Goal: Information Seeking & Learning: Find specific fact

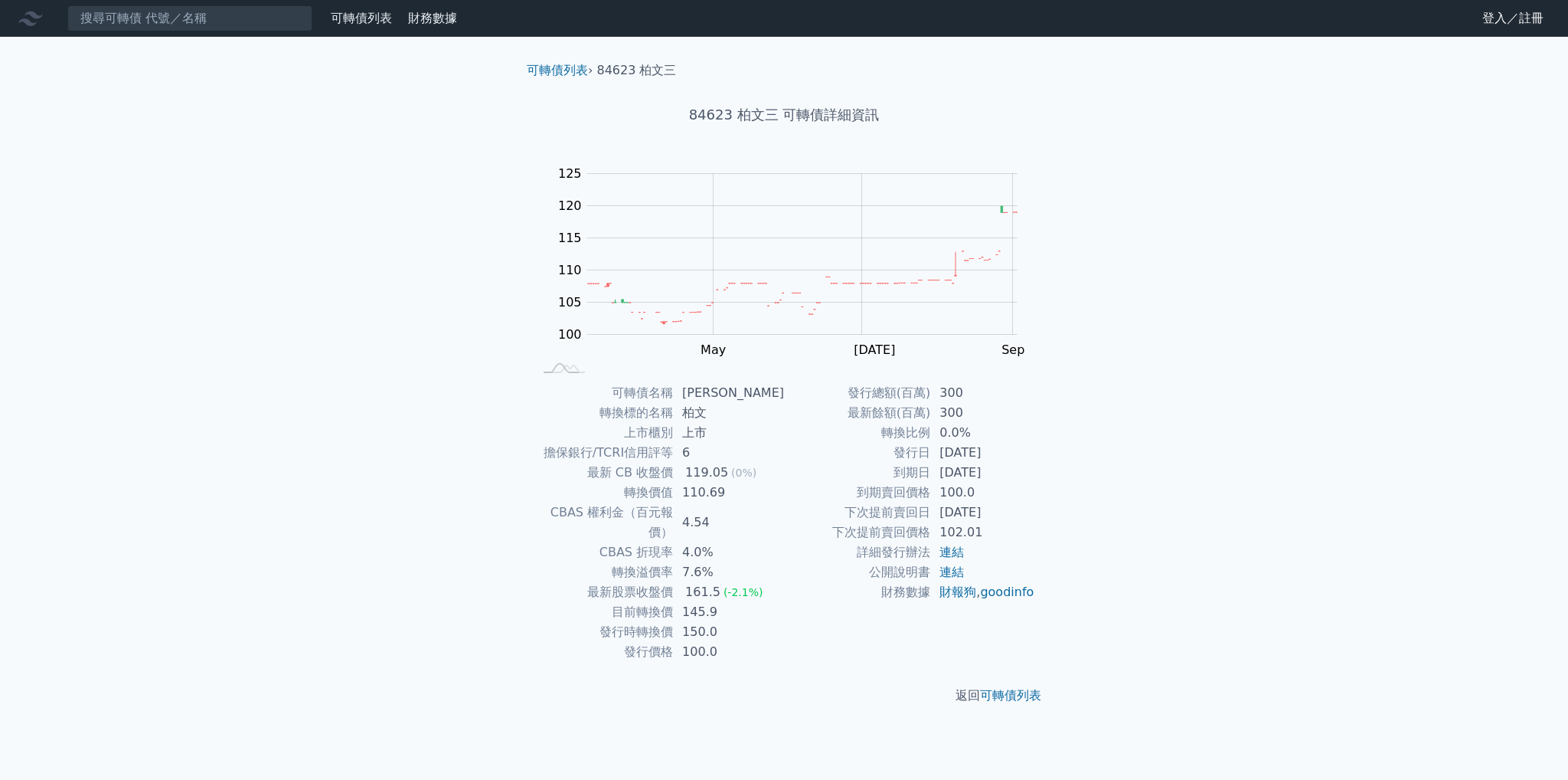
click at [252, 26] on input at bounding box center [190, 18] width 245 height 26
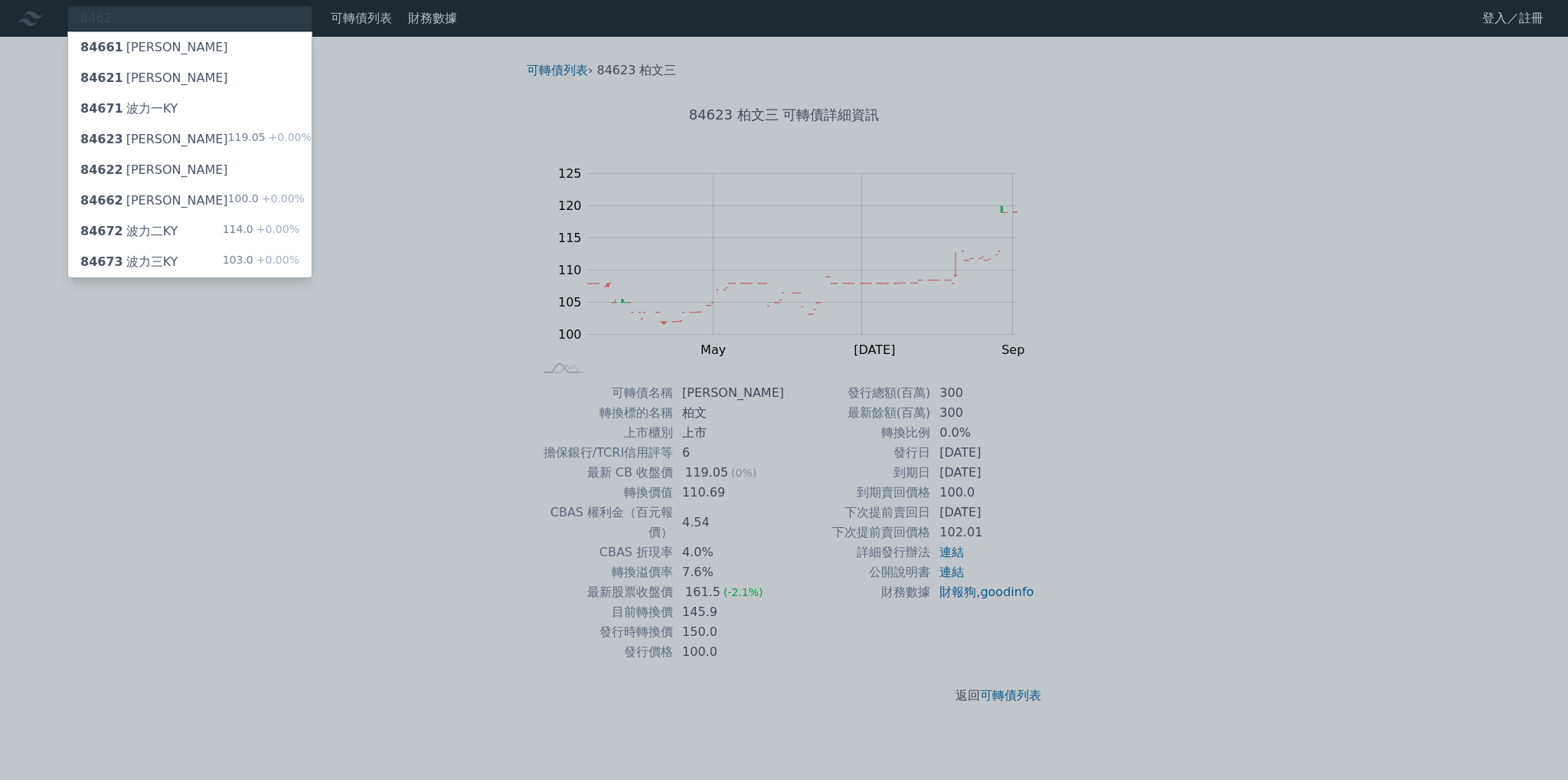
click at [241, 13] on div at bounding box center [784, 390] width 1568 height 780
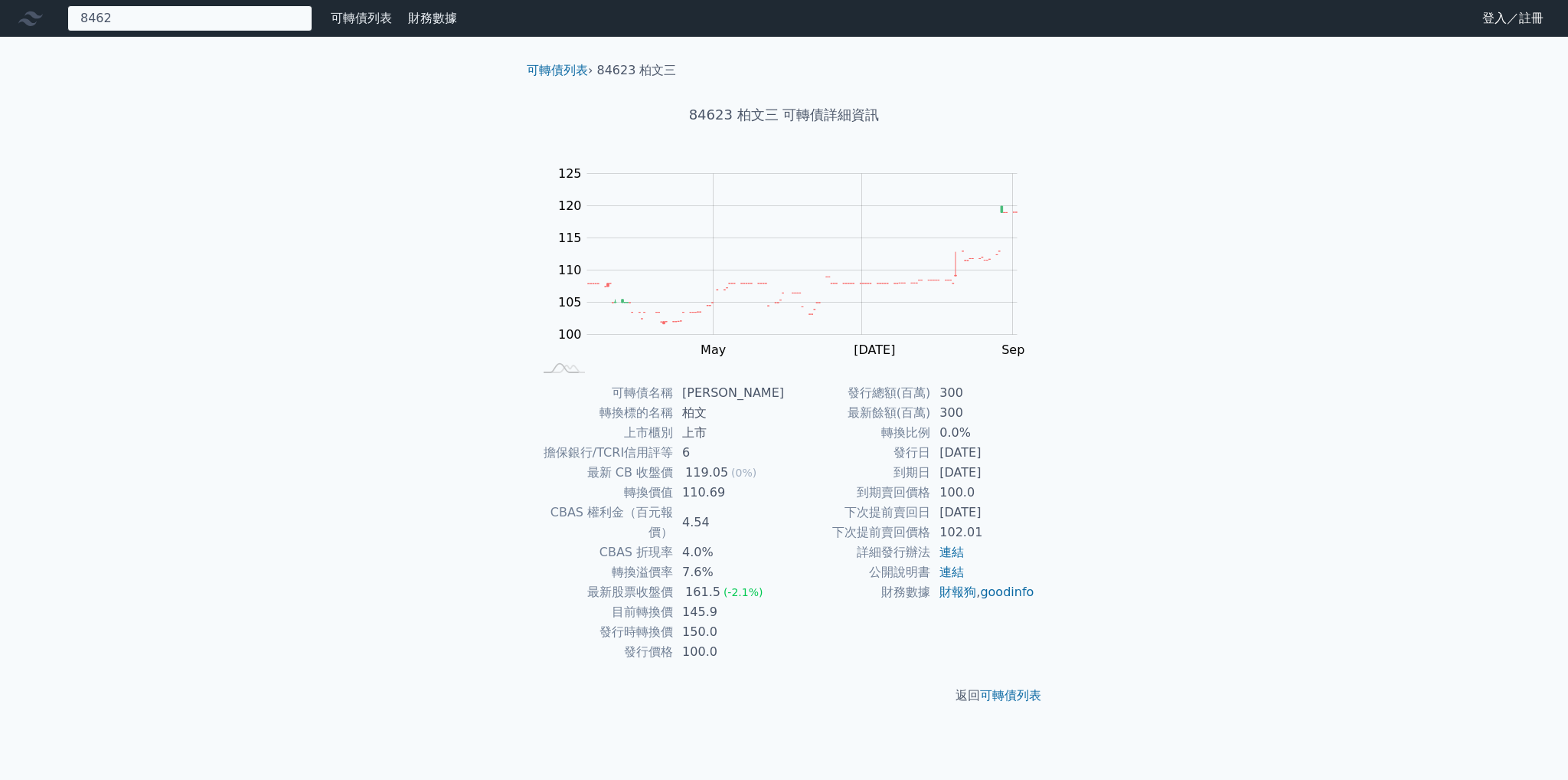
click at [241, 13] on div "8462 84661 [PERSON_NAME]KY 84621 柏文一 84671 波力一KY 84623 柏文三 119.05 +0.00% 84622 …" at bounding box center [190, 18] width 245 height 26
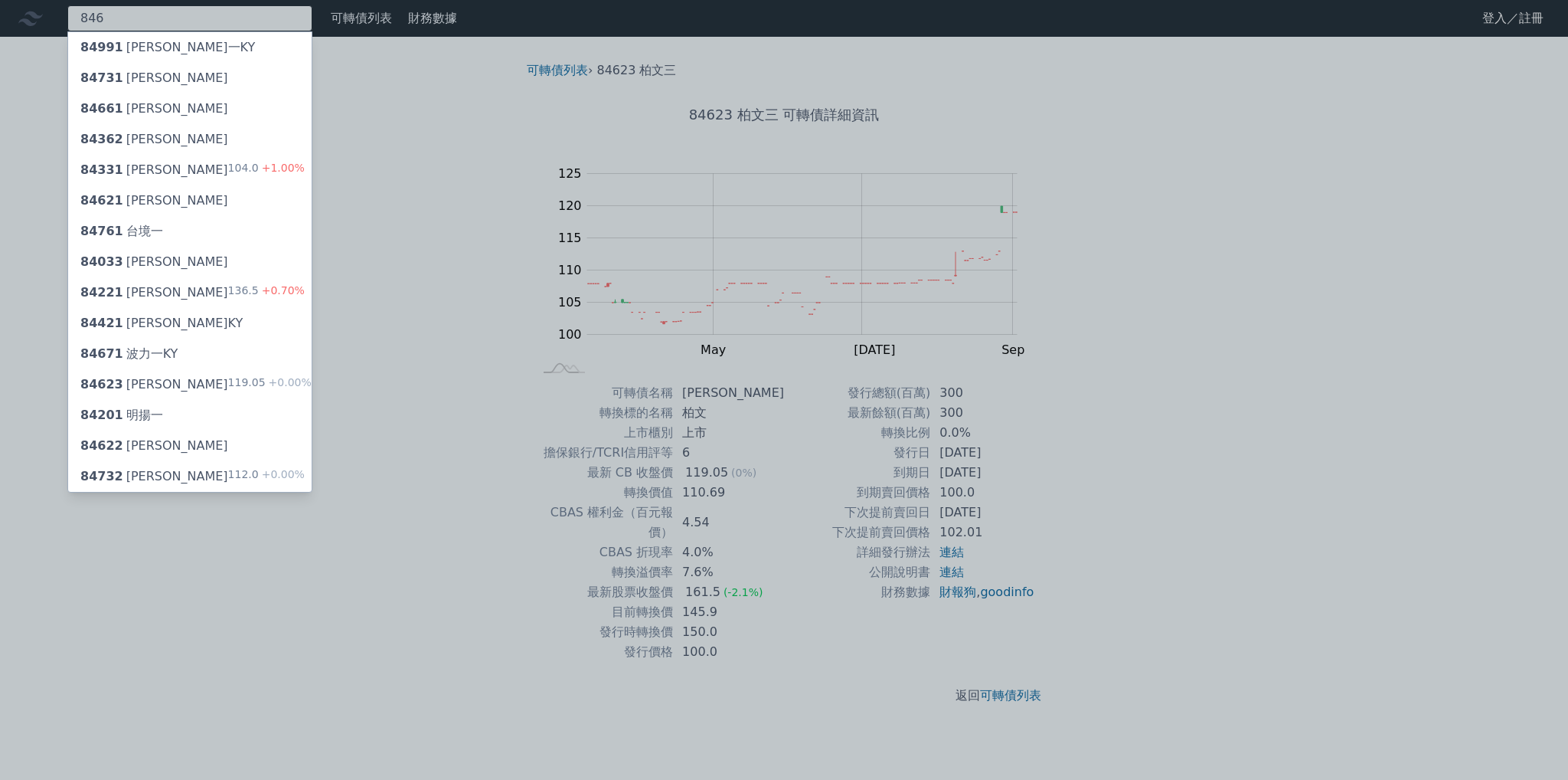
type input "8462"
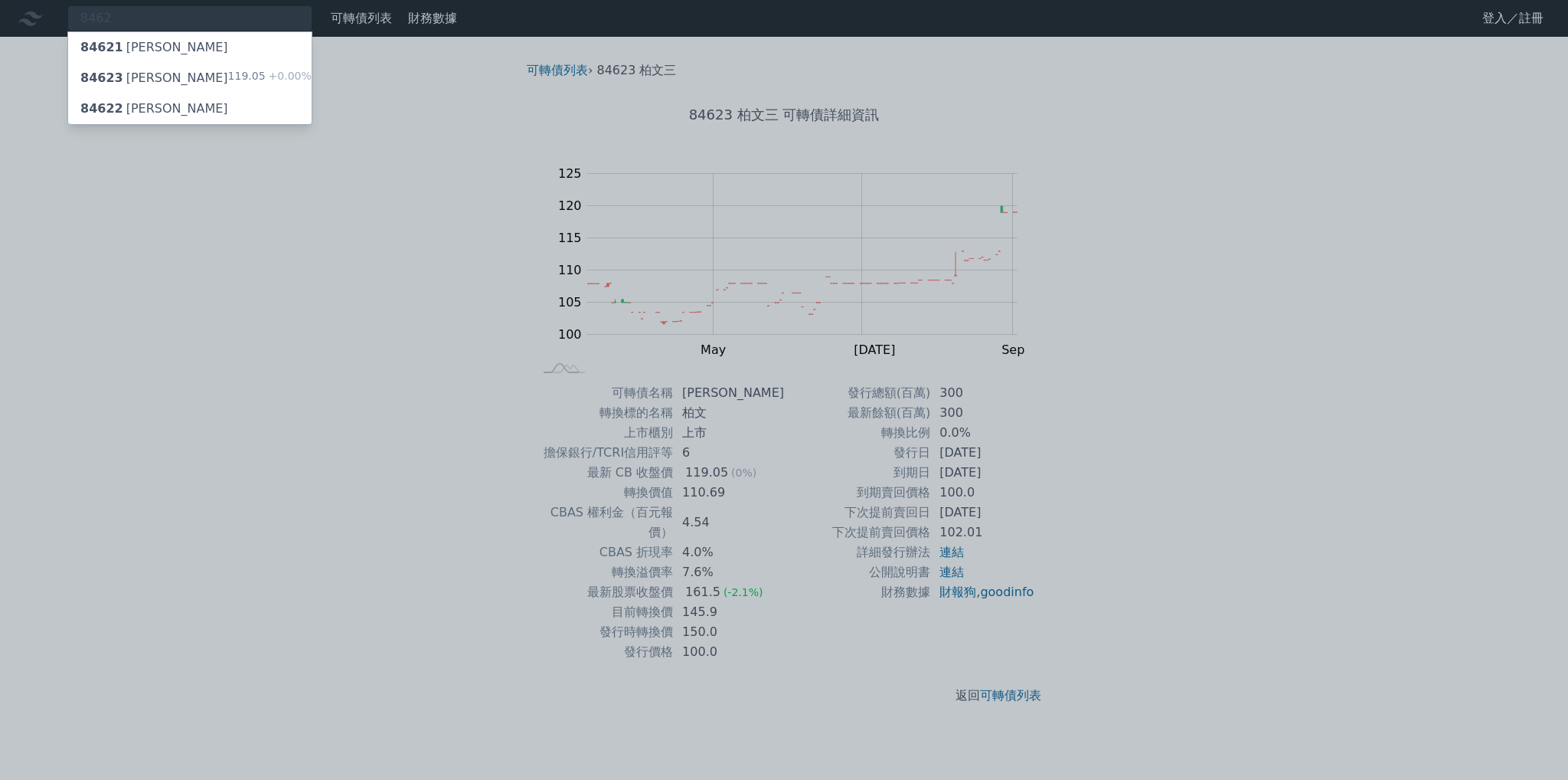
click at [201, 53] on div "84621 柏文一" at bounding box center [190, 47] width 243 height 30
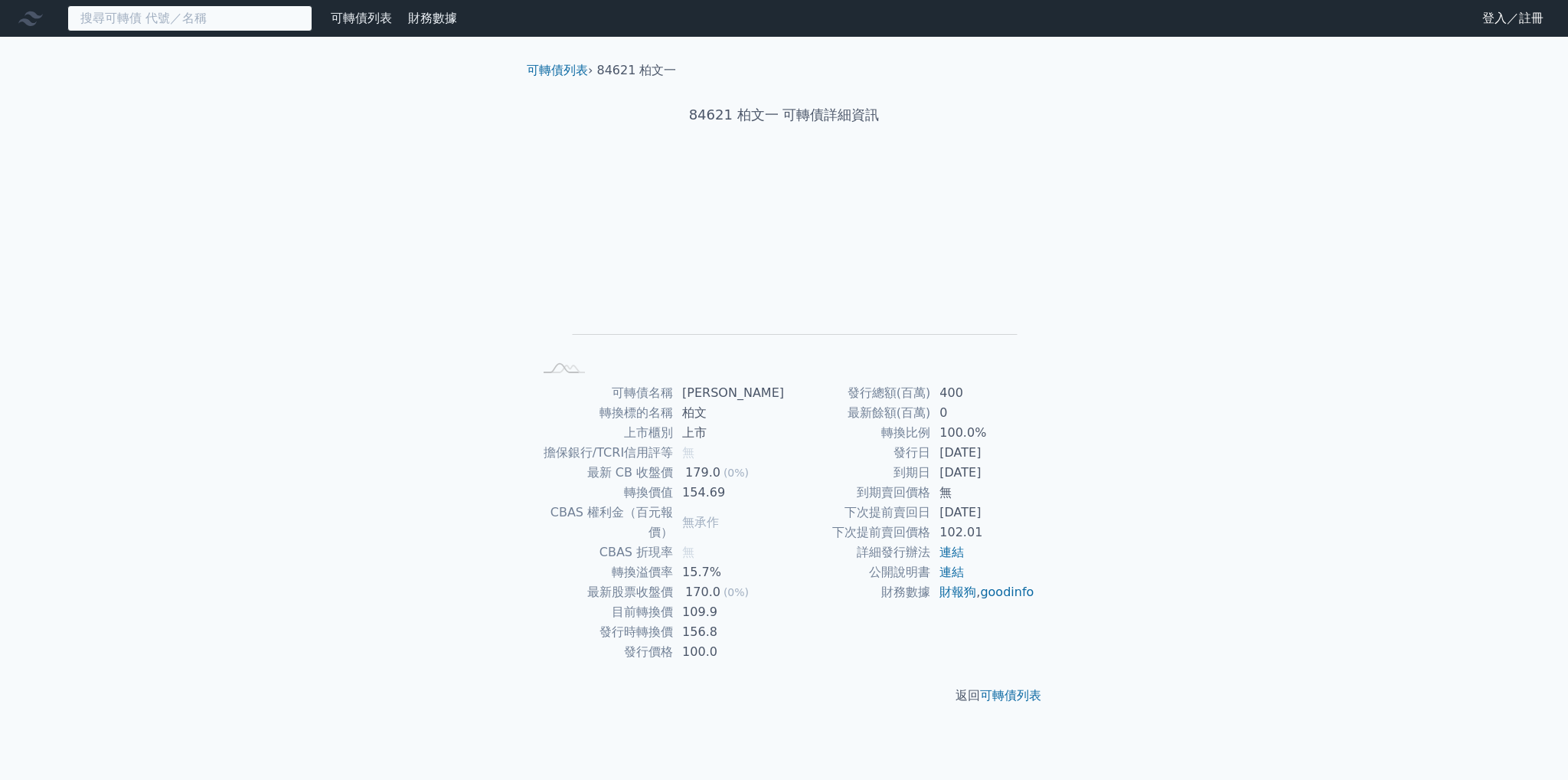
click at [210, 18] on input at bounding box center [190, 18] width 245 height 26
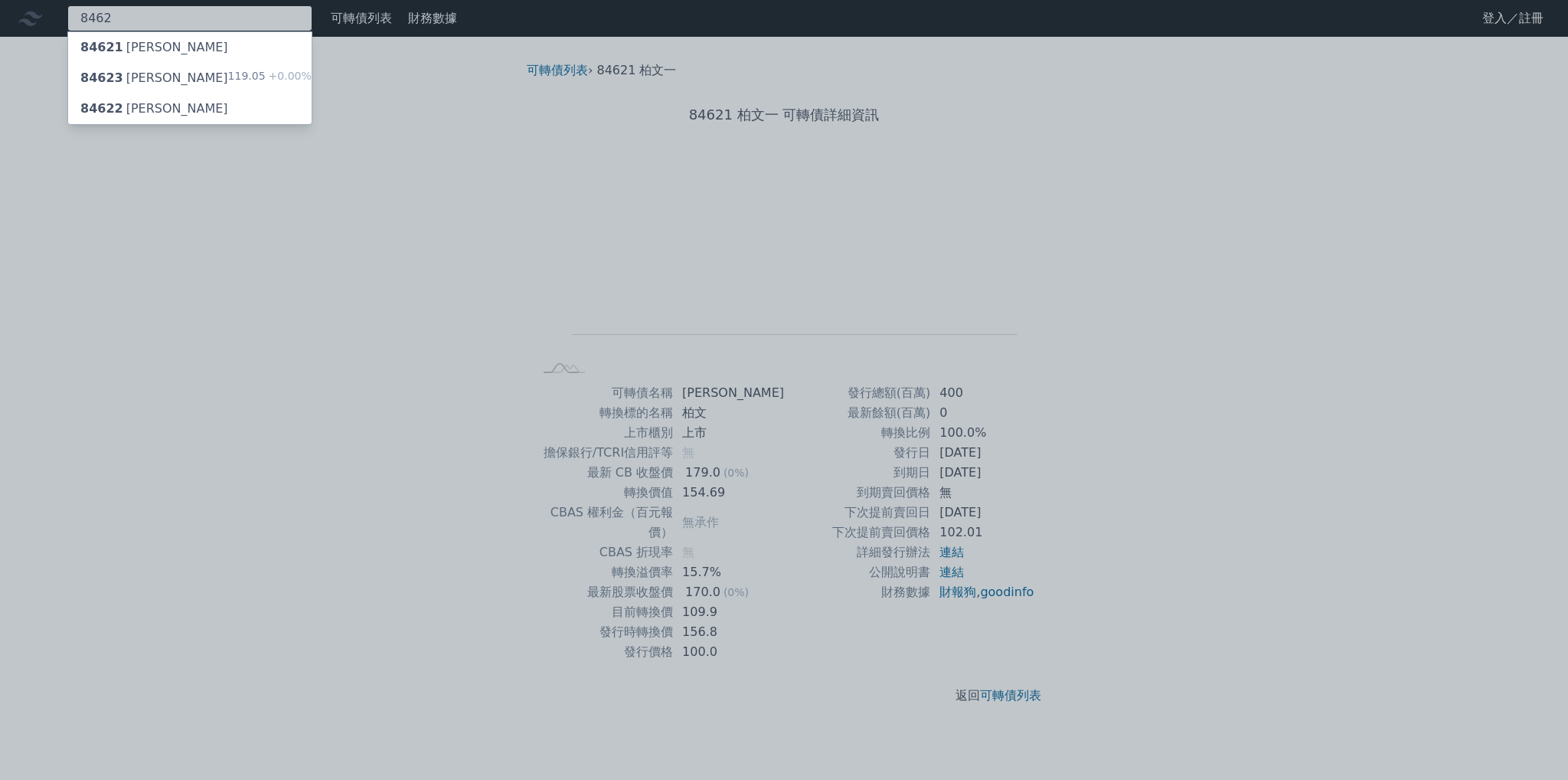
type input "8462"
click at [173, 96] on div "84622 柏文二" at bounding box center [190, 108] width 243 height 30
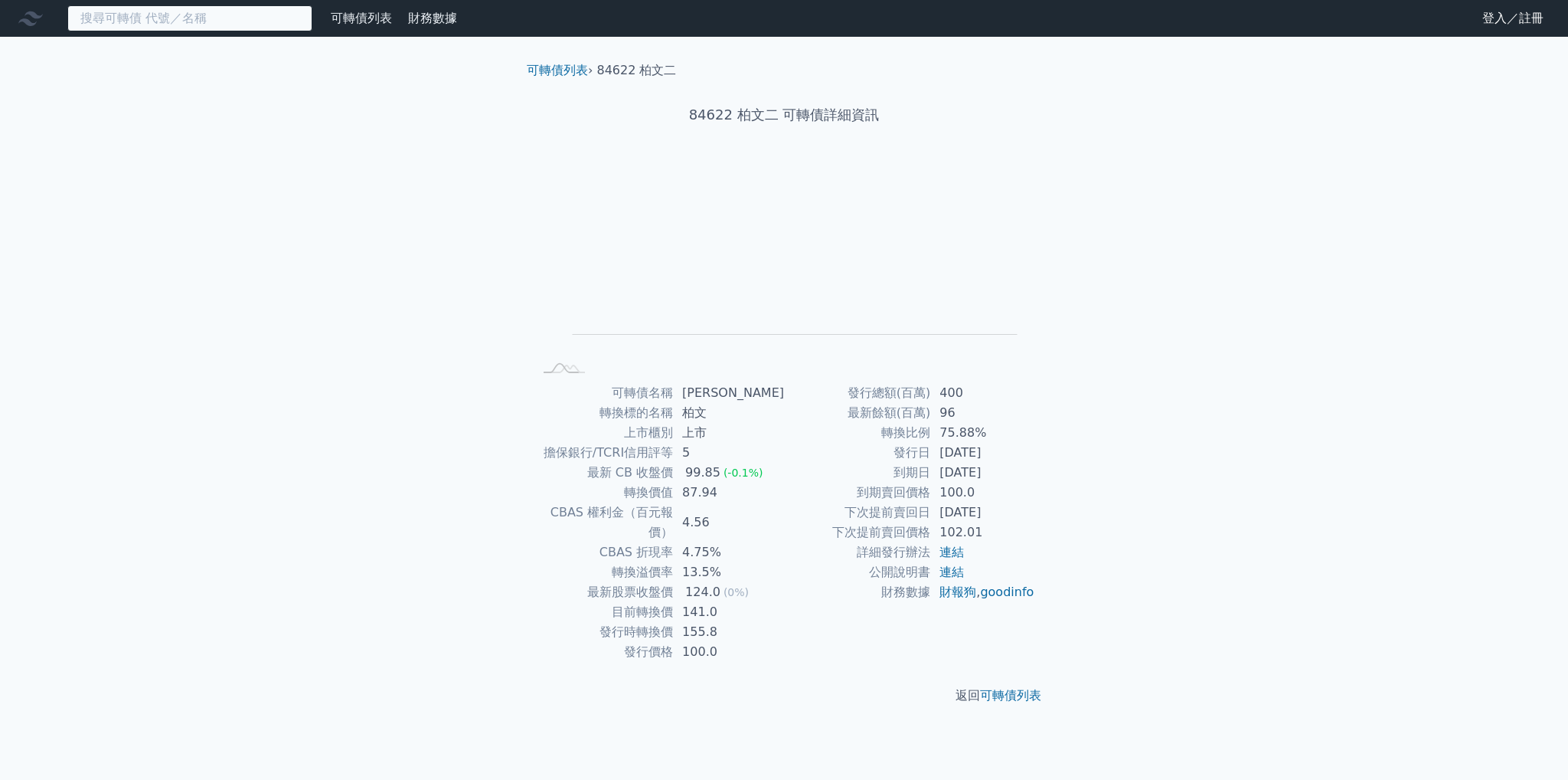
click at [208, 15] on input at bounding box center [190, 18] width 245 height 26
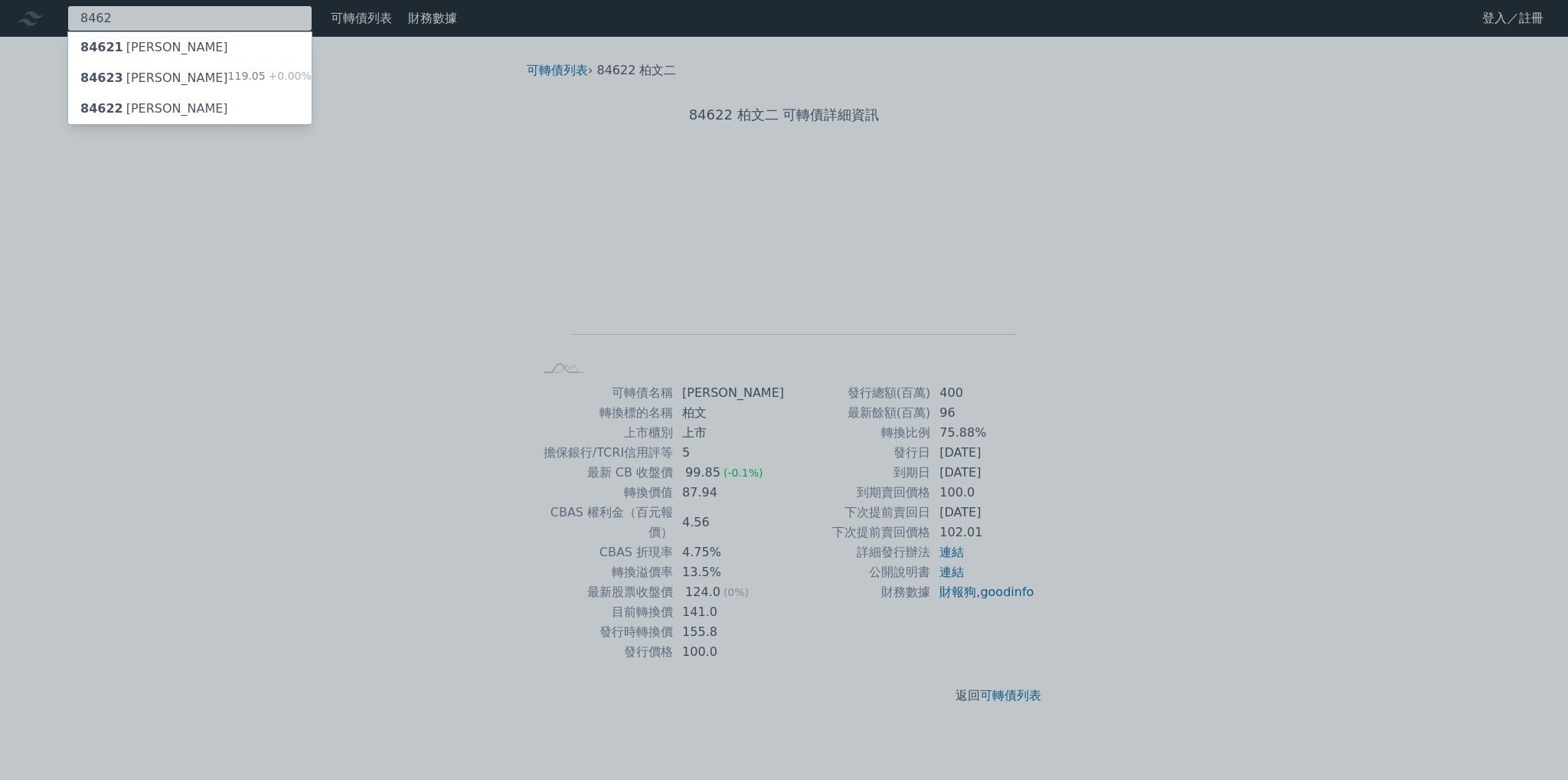
type input "8462"
click at [191, 74] on div "84623 柏文三 119.05 +0.00%" at bounding box center [190, 78] width 243 height 30
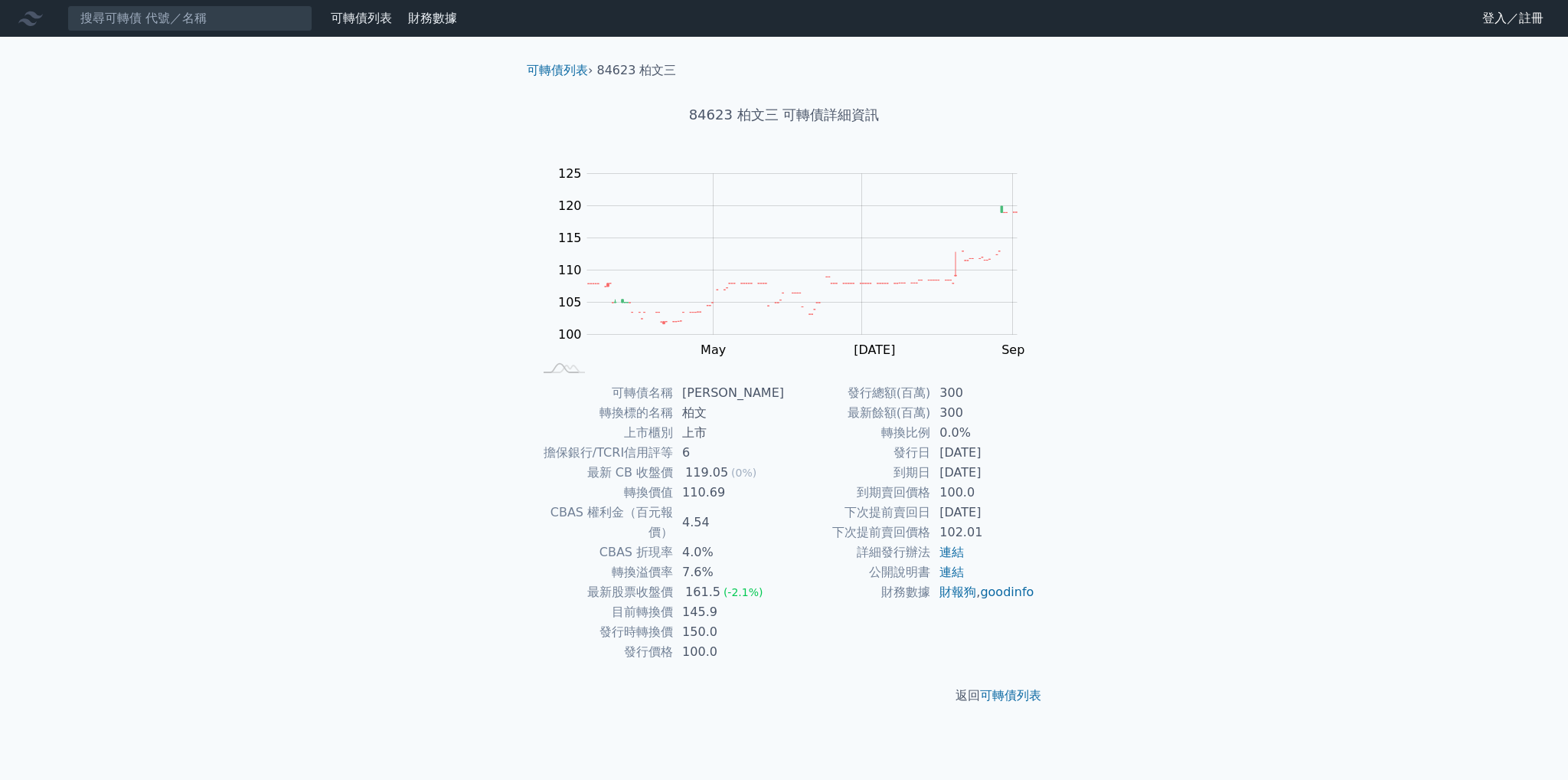
click at [242, 258] on div "可轉債列表 財務數據 可轉債列表 財務數據 登入／註冊 登入／註冊 可轉債列表 › 84623 柏文三 84623 柏文三 可轉債詳細資訊 Zoom Out …" at bounding box center [784, 390] width 1568 height 780
drag, startPoint x: 679, startPoint y: 593, endPoint x: 738, endPoint y: 594, distance: 59.0
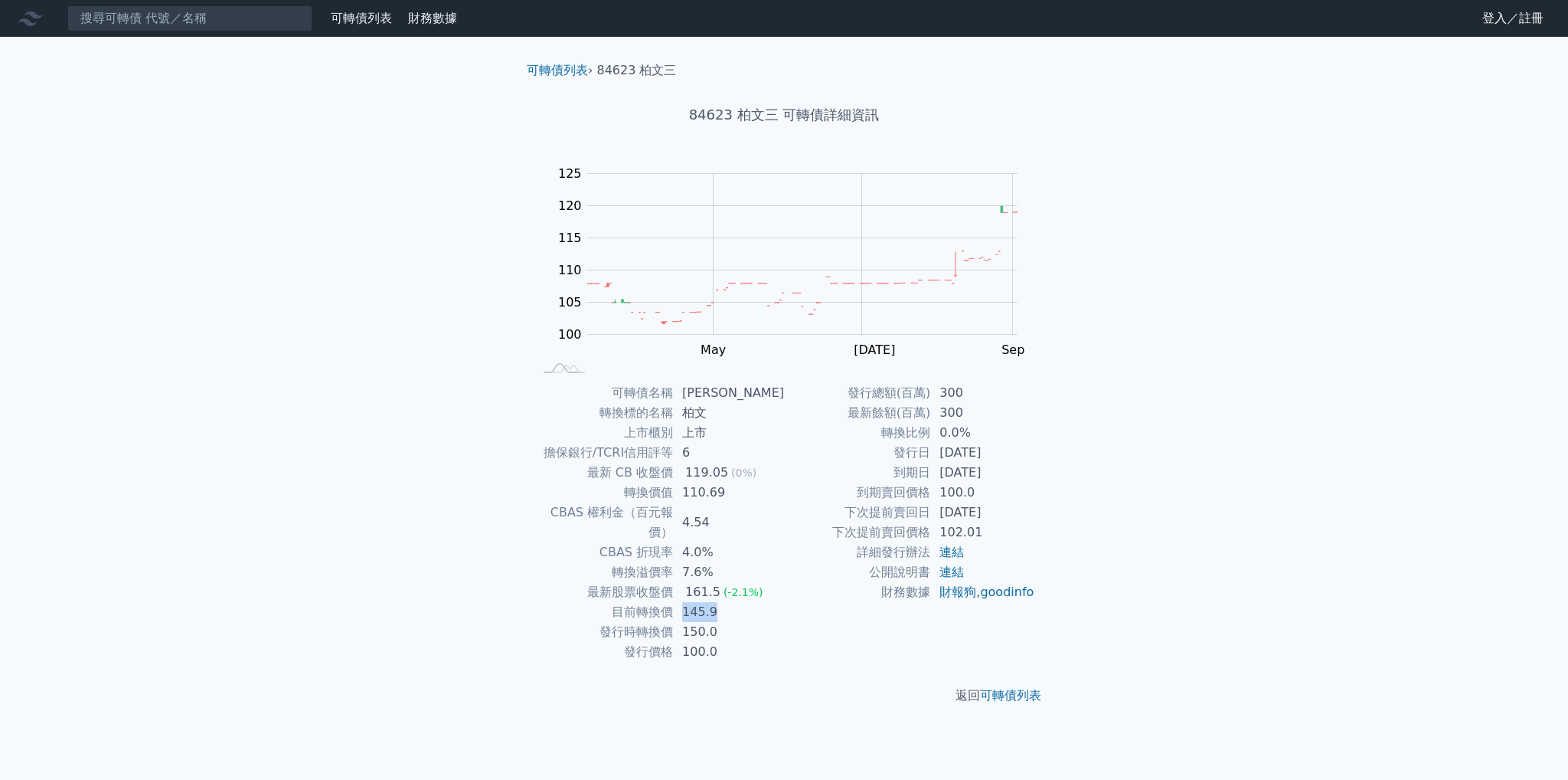
click at [738, 602] on td "145.9" at bounding box center [728, 612] width 111 height 19
click at [218, 8] on input at bounding box center [190, 18] width 245 height 26
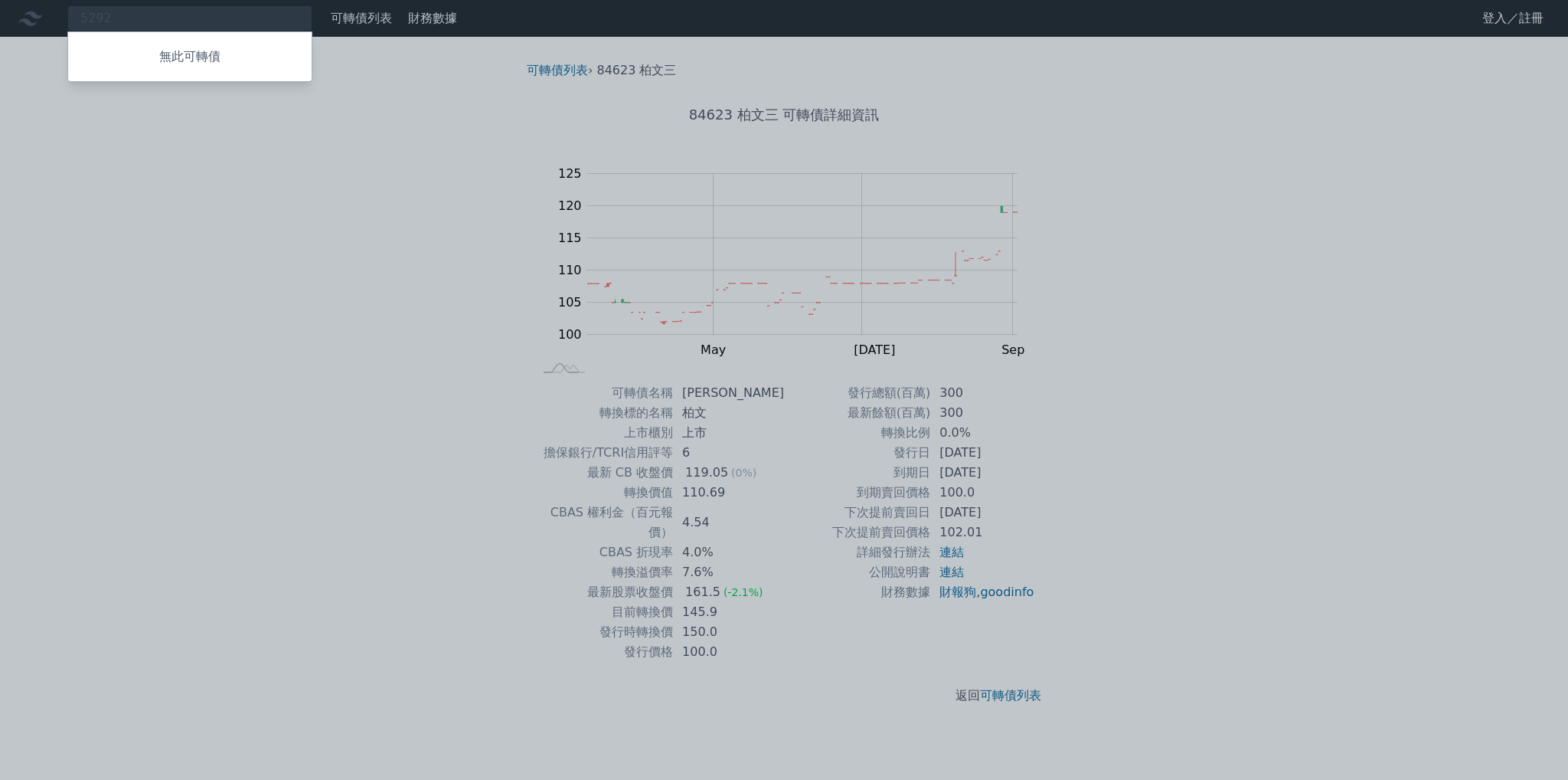
click at [218, 8] on div at bounding box center [784, 390] width 1568 height 780
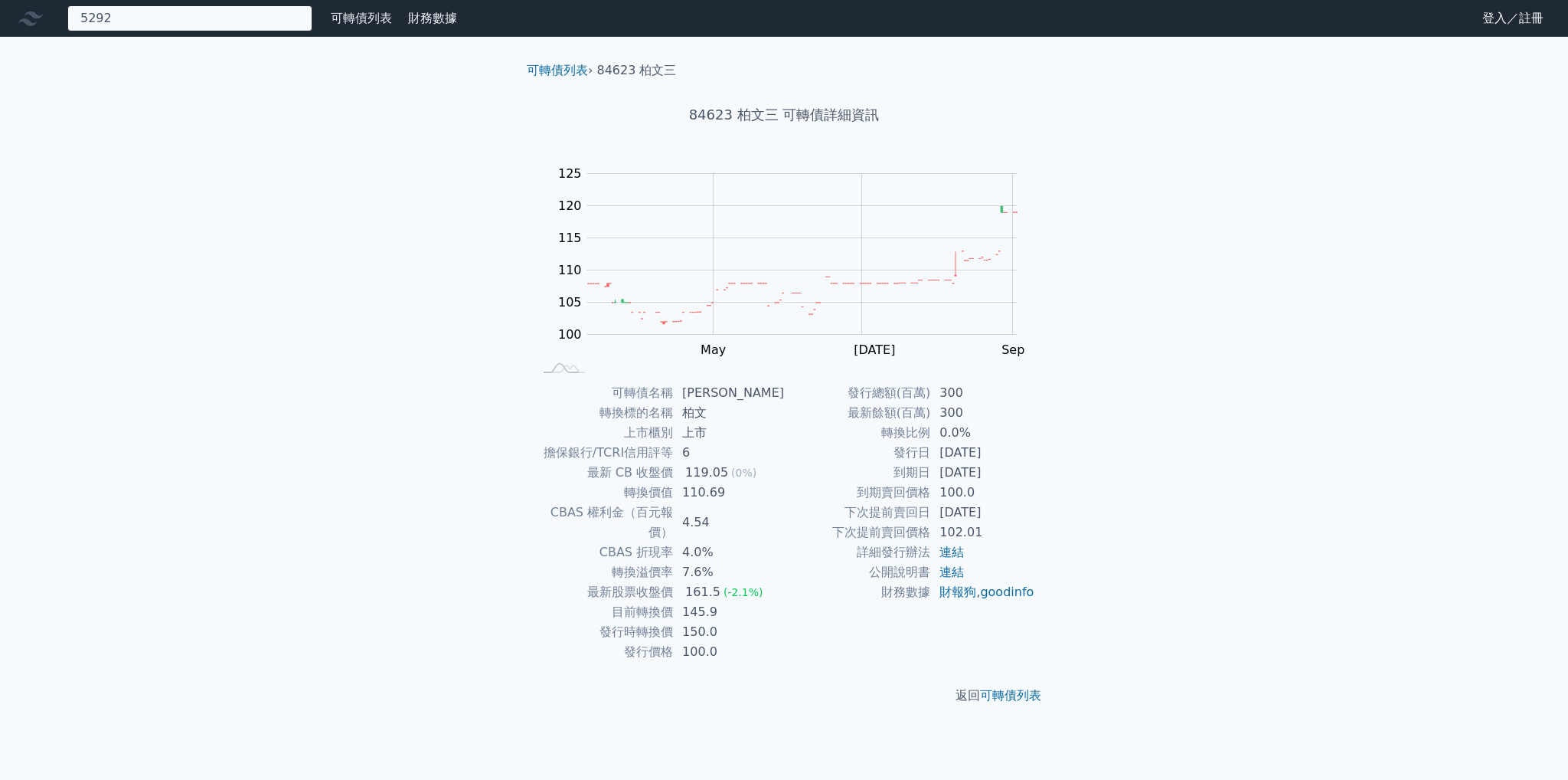
click at [218, 8] on div "5292 無此可轉債" at bounding box center [190, 18] width 245 height 26
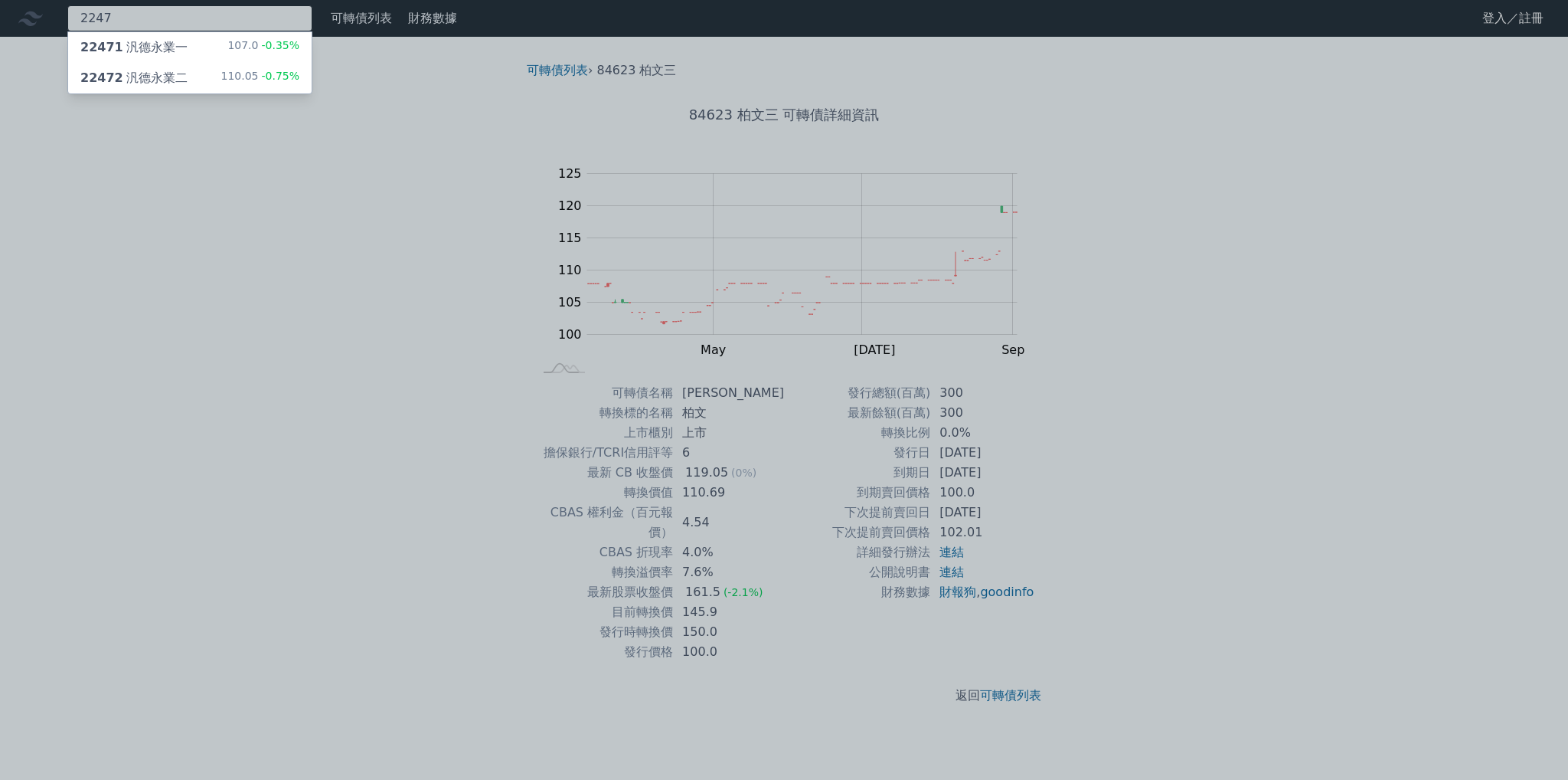
type input "2247"
click at [201, 55] on div "22471 汎德永業一 107.0 -0.35%" at bounding box center [190, 47] width 243 height 30
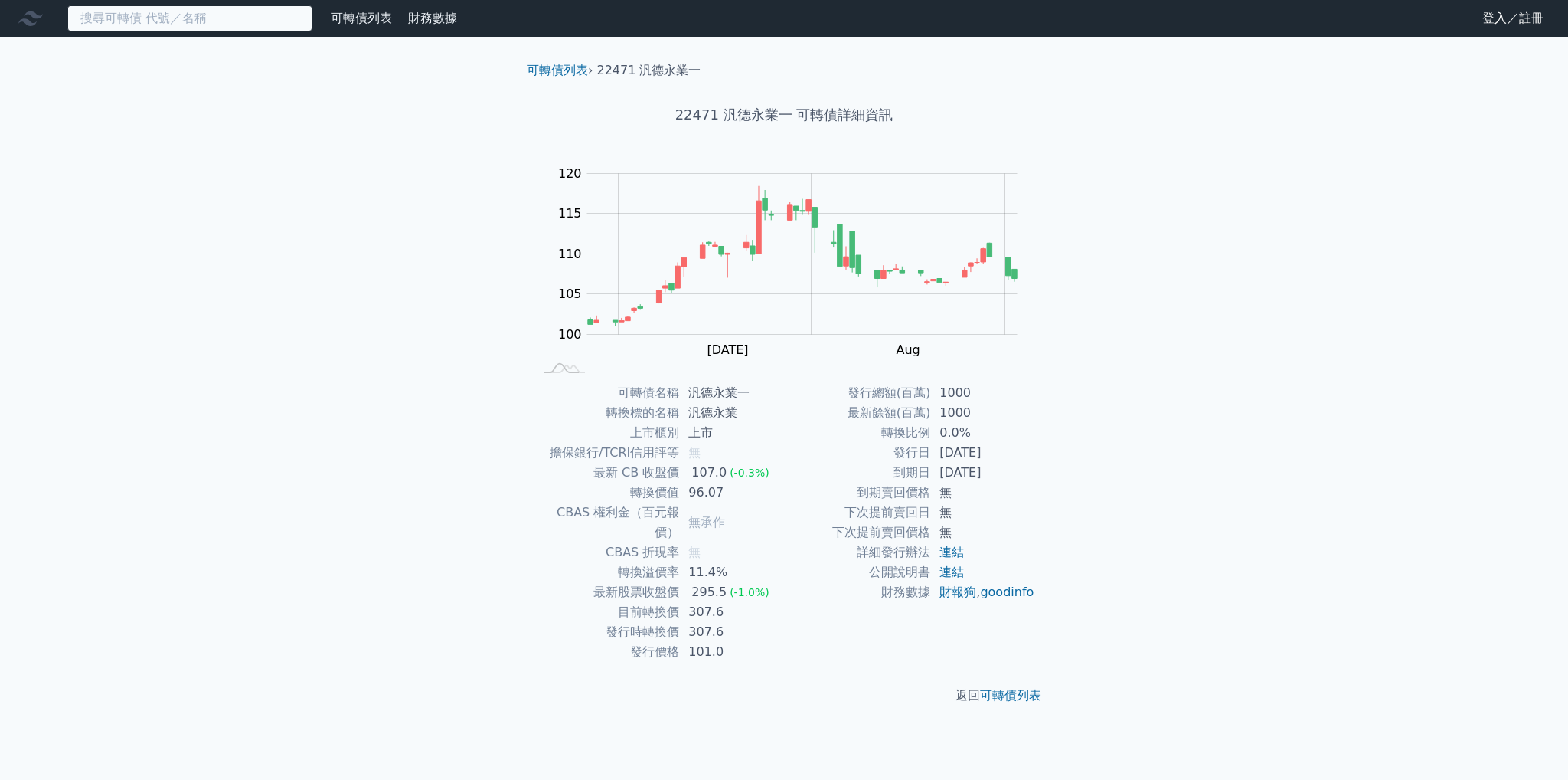
click at [232, 22] on input at bounding box center [190, 18] width 245 height 26
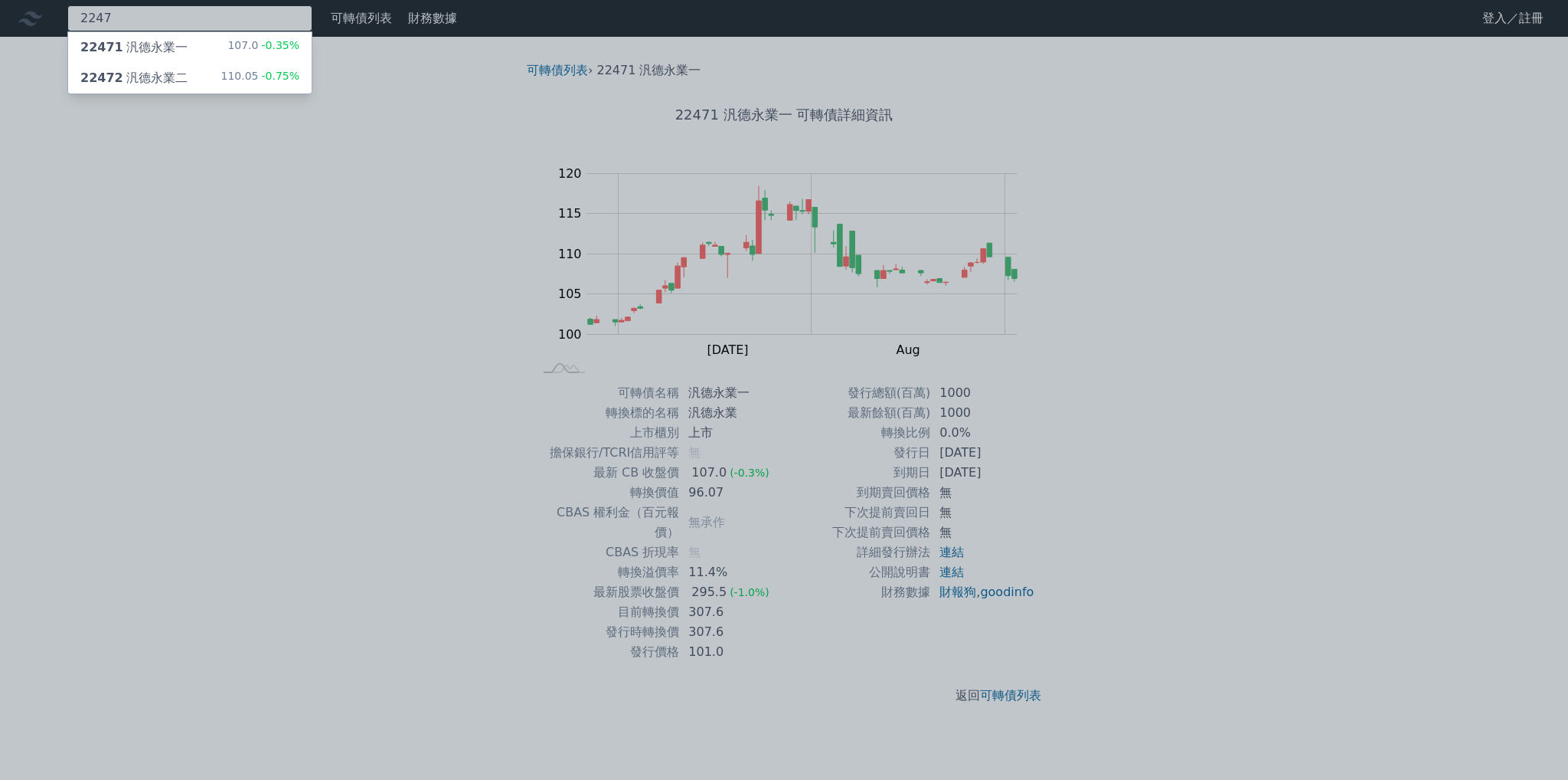
type input "2247"
click at [207, 65] on div "22472 汎德永業二 110.05 -0.75%" at bounding box center [190, 78] width 243 height 30
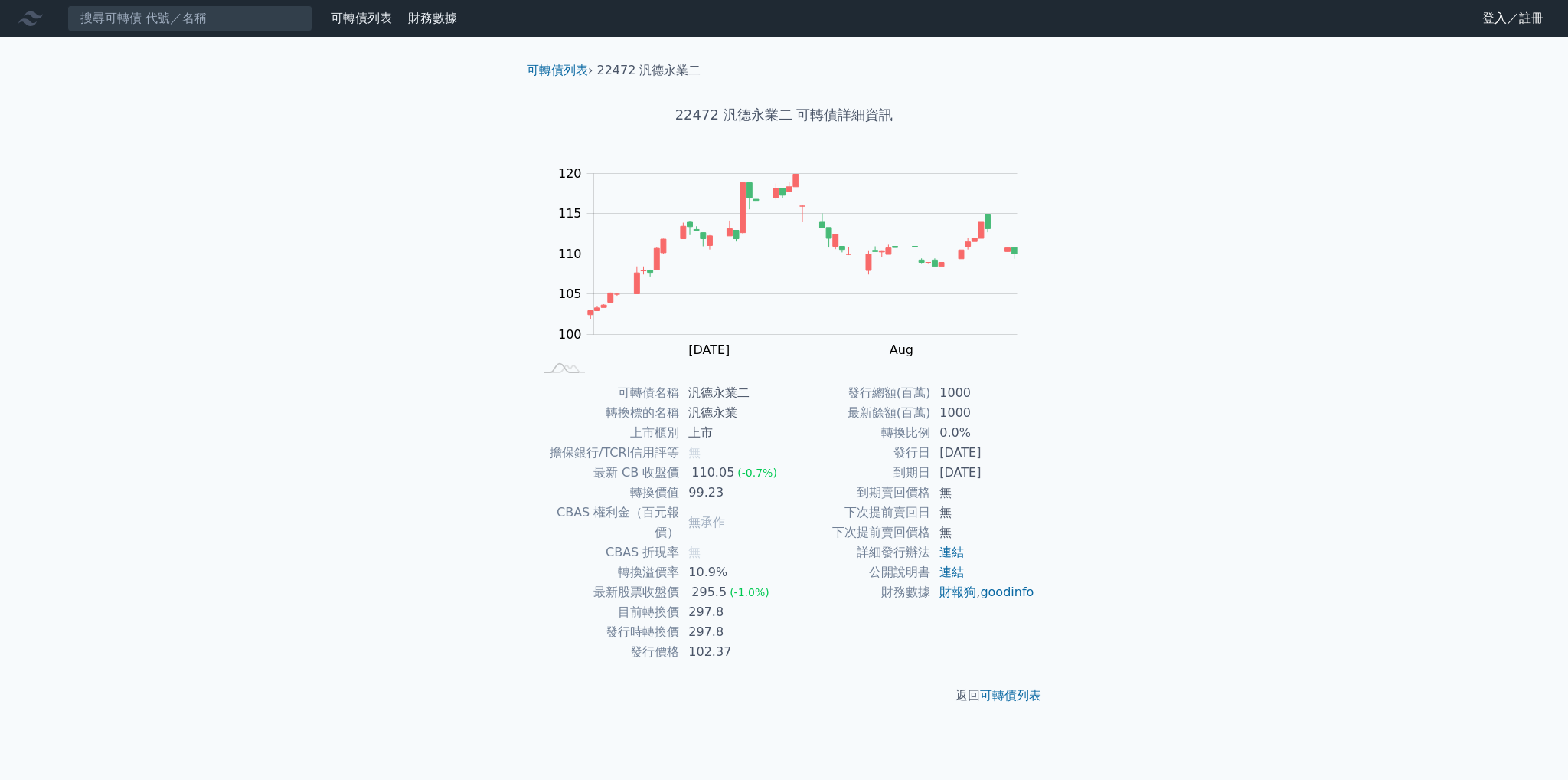
click at [1497, 340] on div "可轉債列表 財務數據 可轉債列表 財務數據 登入／註冊 登入／註冊 可轉債列表 › 22472 汎德永業二 22472 汎德永業二 可轉債詳細資訊 Zoom …" at bounding box center [784, 390] width 1568 height 780
click at [249, 17] on input at bounding box center [190, 18] width 245 height 26
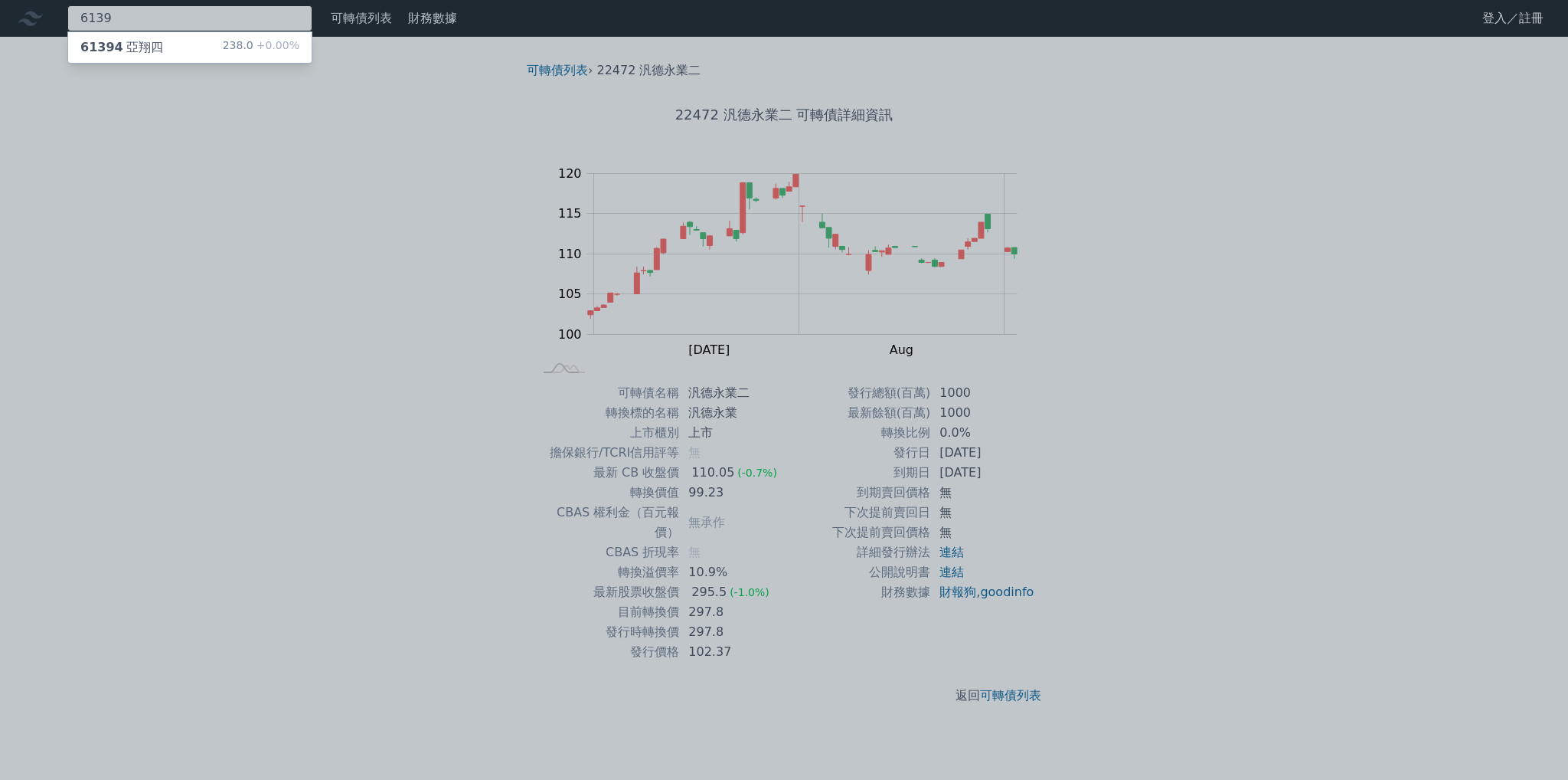
type input "6139"
click at [225, 47] on div "61394 亞翔四 238.0 +0.00%" at bounding box center [190, 47] width 243 height 30
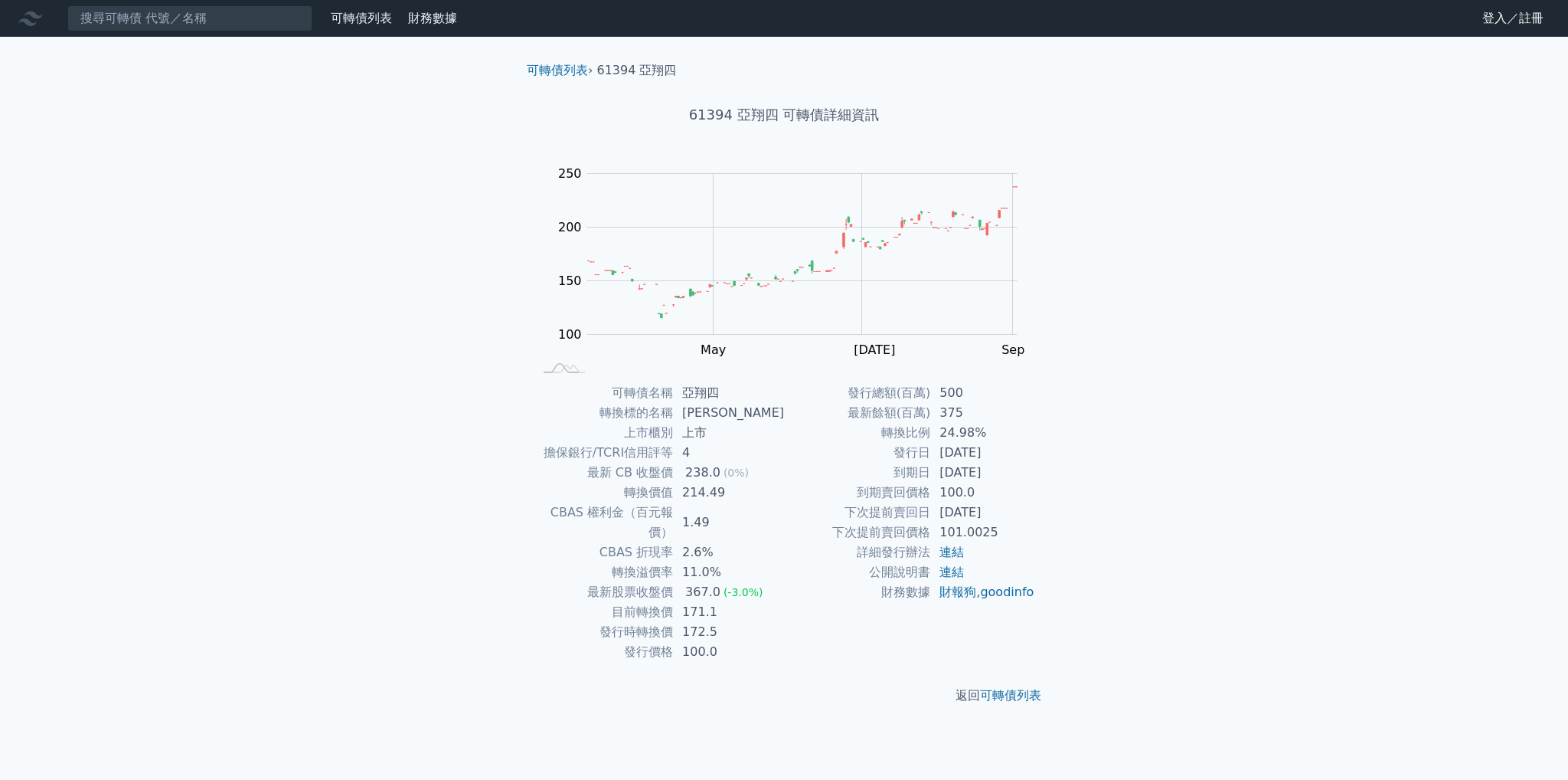
click at [1272, 353] on div "可轉債列表 財務數據 可轉債列表 財務數據 登入／註冊 登入／註冊 可轉債列表 › 61394 亞翔四 61394 亞翔四 可轉債詳細資訊 Zoom Out …" at bounding box center [784, 390] width 1568 height 780
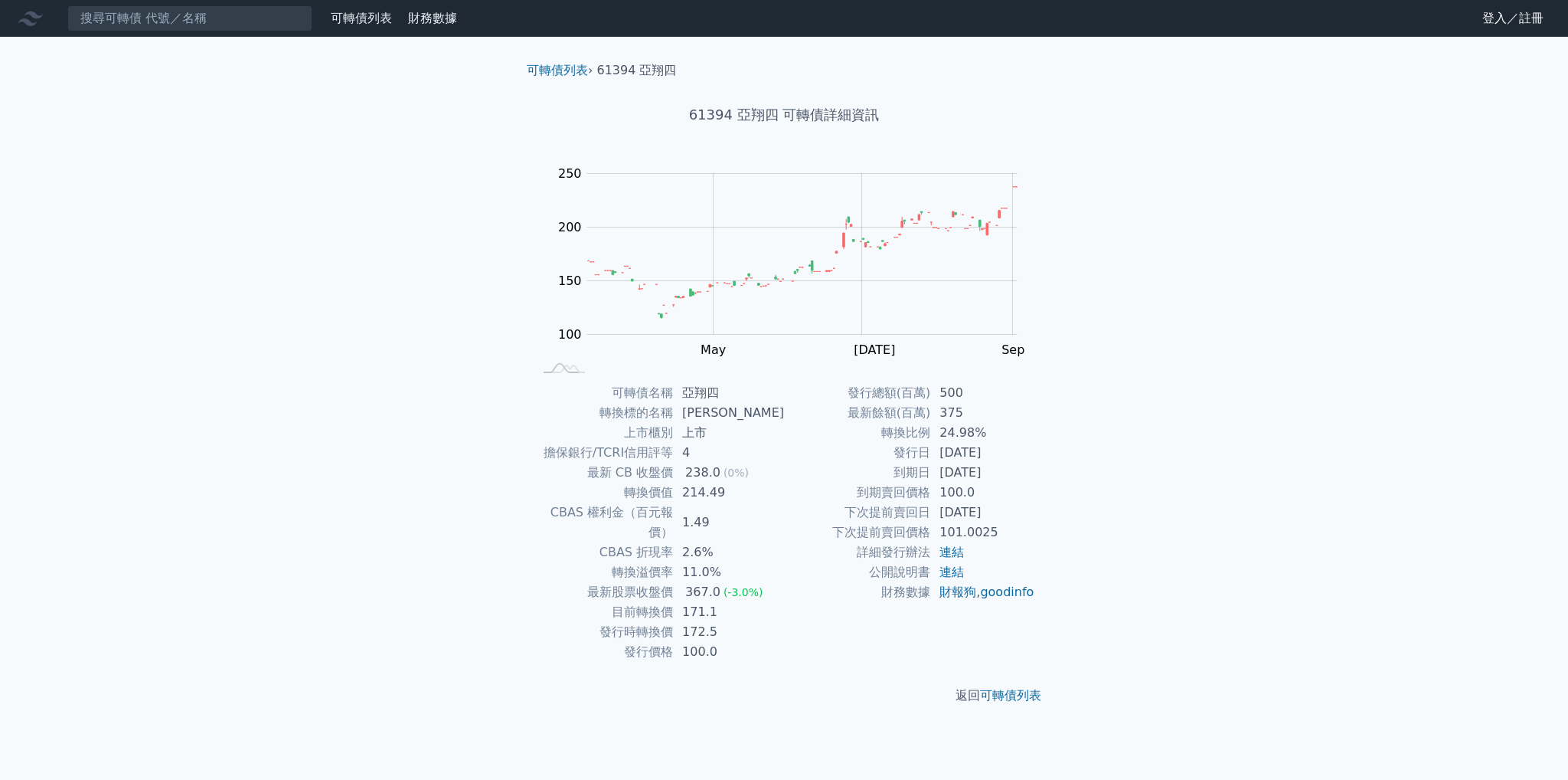
click at [1272, 314] on div "可轉債列表 財務數據 可轉債列表 財務數據 登入／註冊 登入／註冊 可轉債列表 › 61394 亞翔四 61394 亞翔四 可轉債詳細資訊 Zoom Out …" at bounding box center [784, 390] width 1568 height 780
